Goal: Find contact information: Obtain details needed to contact an individual or organization

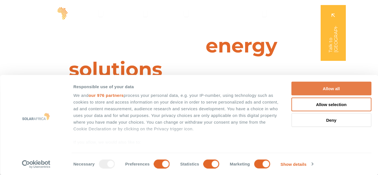
click at [335, 88] on button "Allow all" at bounding box center [331, 89] width 80 height 14
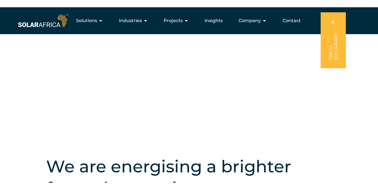
scroll to position [59, 0]
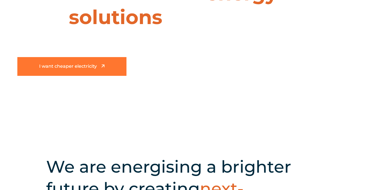
click at [96, 68] on span "I want cheaper electricity" at bounding box center [68, 66] width 58 height 5
